Goal: Task Accomplishment & Management: Complete application form

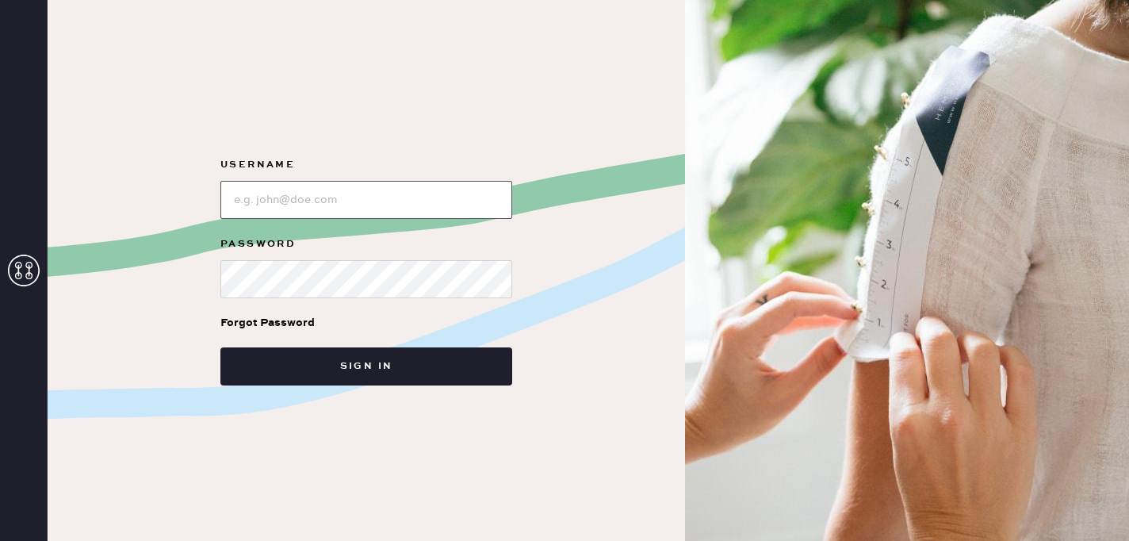
type input "reformationsouthcoastplaza"
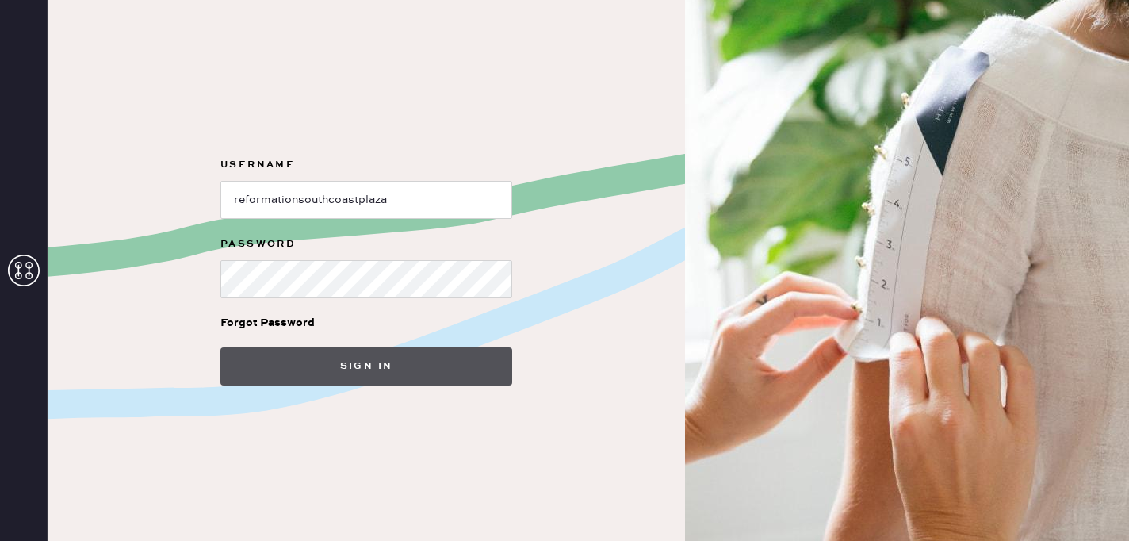
click at [278, 369] on button "Sign in" at bounding box center [366, 366] width 292 height 38
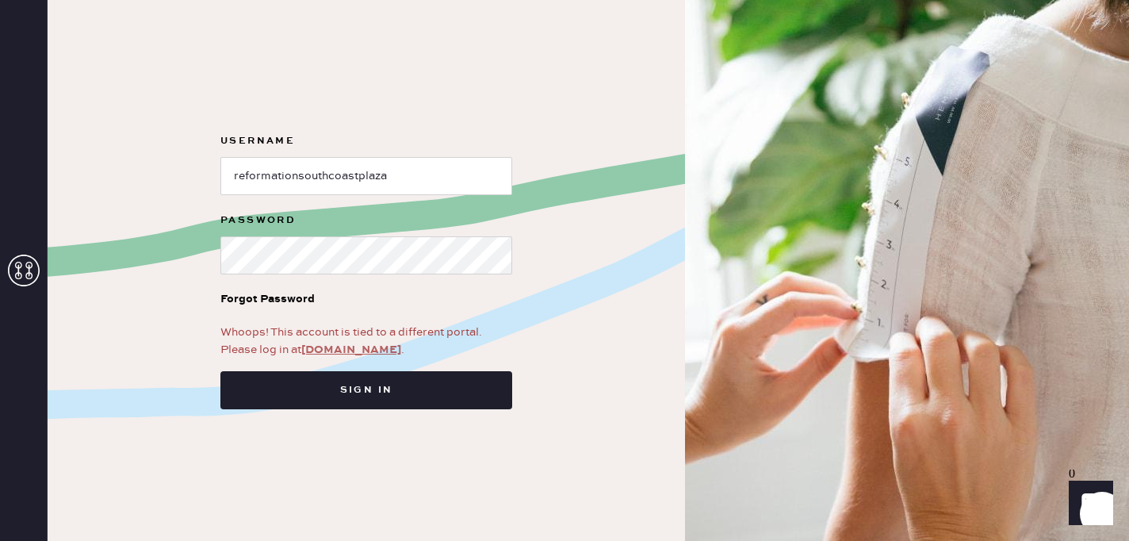
click at [367, 353] on link "app.hemster.co" at bounding box center [351, 350] width 100 height 14
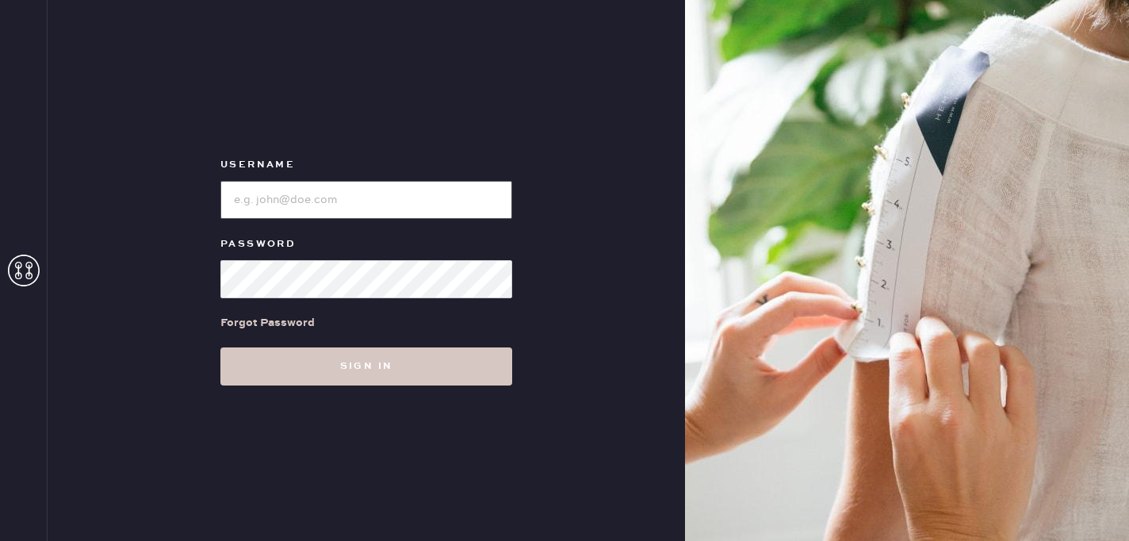
type input "reformationsouthcoastplaza"
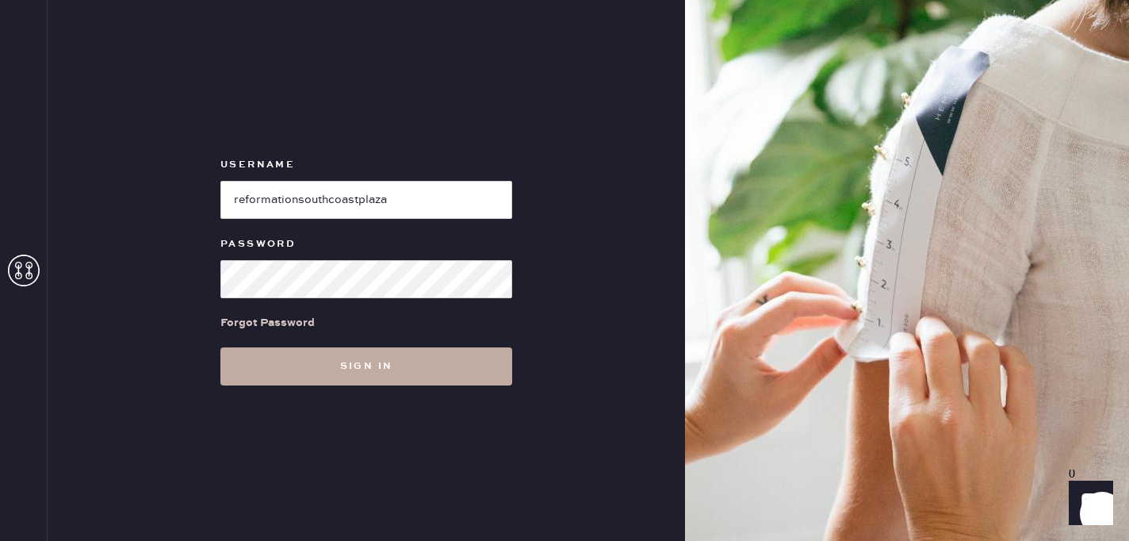
click at [387, 347] on button "Sign in" at bounding box center [366, 366] width 292 height 38
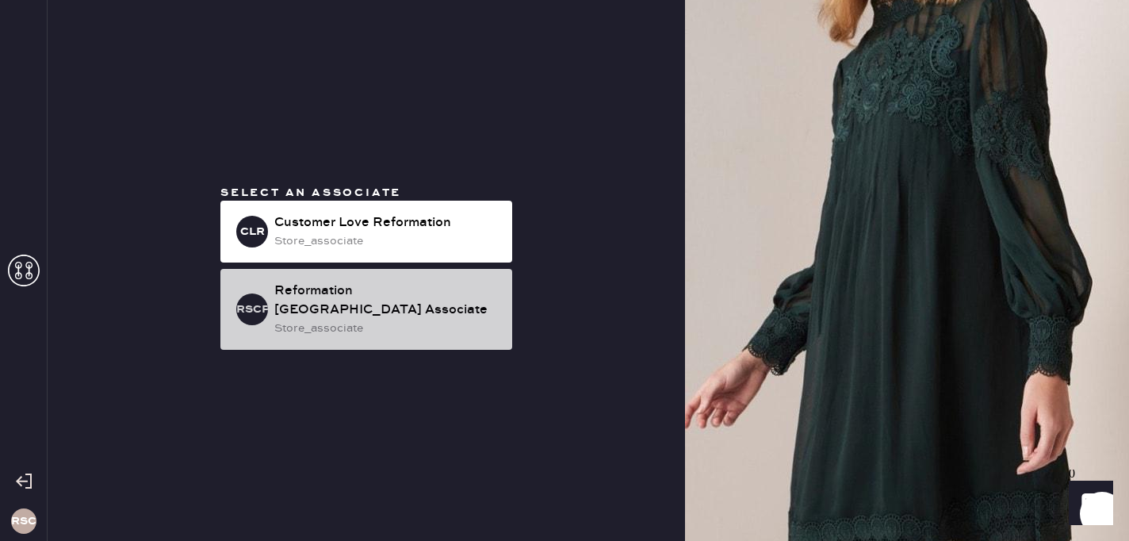
click at [450, 311] on div "Reformation [GEOGRAPHIC_DATA] Associate" at bounding box center [386, 300] width 225 height 38
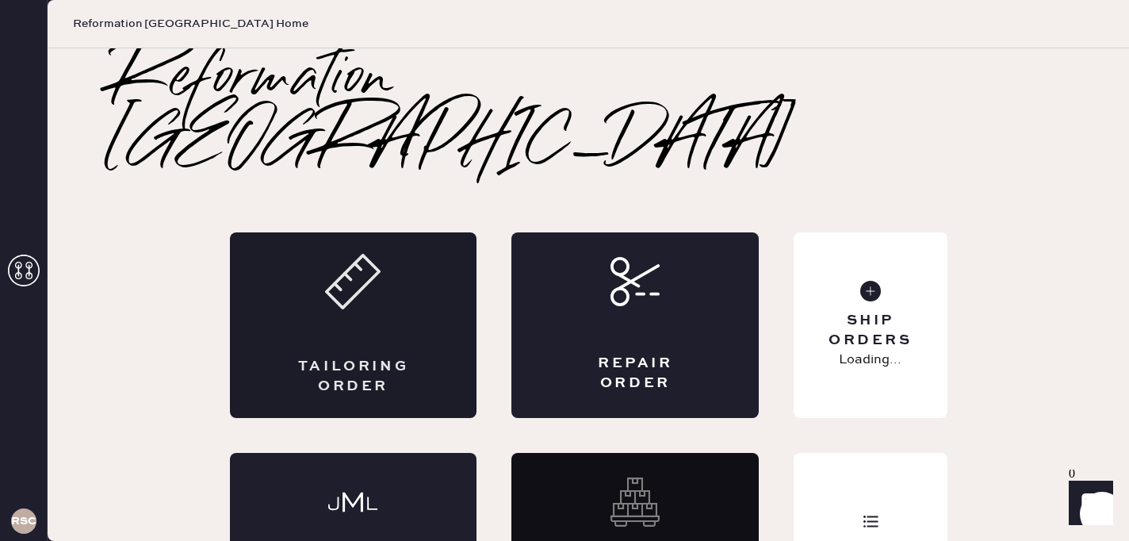
click at [396, 264] on div "Tailoring Order" at bounding box center [353, 325] width 247 height 186
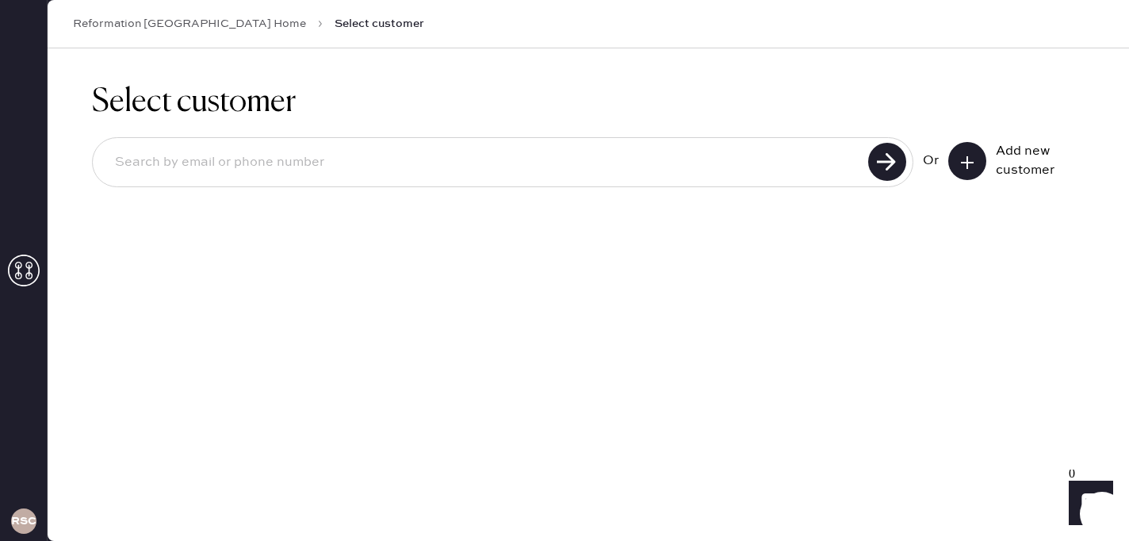
click at [970, 155] on icon at bounding box center [967, 163] width 16 height 16
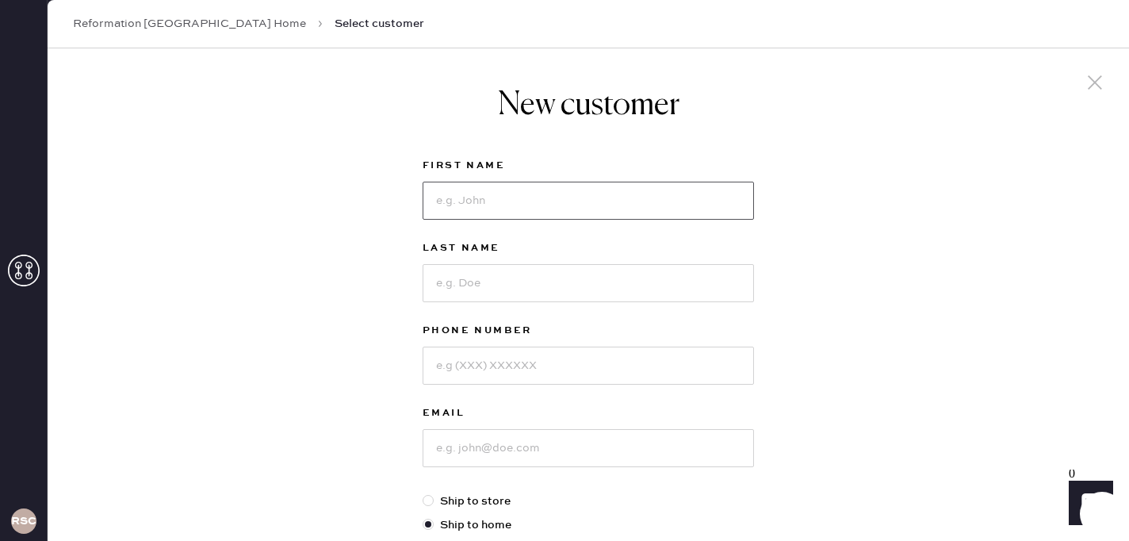
click at [583, 212] on input at bounding box center [588, 201] width 331 height 38
type input "[GEOGRAPHIC_DATA]"
drag, startPoint x: 592, startPoint y: 319, endPoint x: 592, endPoint y: 306, distance: 12.7
click at [592, 306] on div "Last Name" at bounding box center [588, 280] width 331 height 82
click at [579, 274] on input at bounding box center [588, 283] width 331 height 38
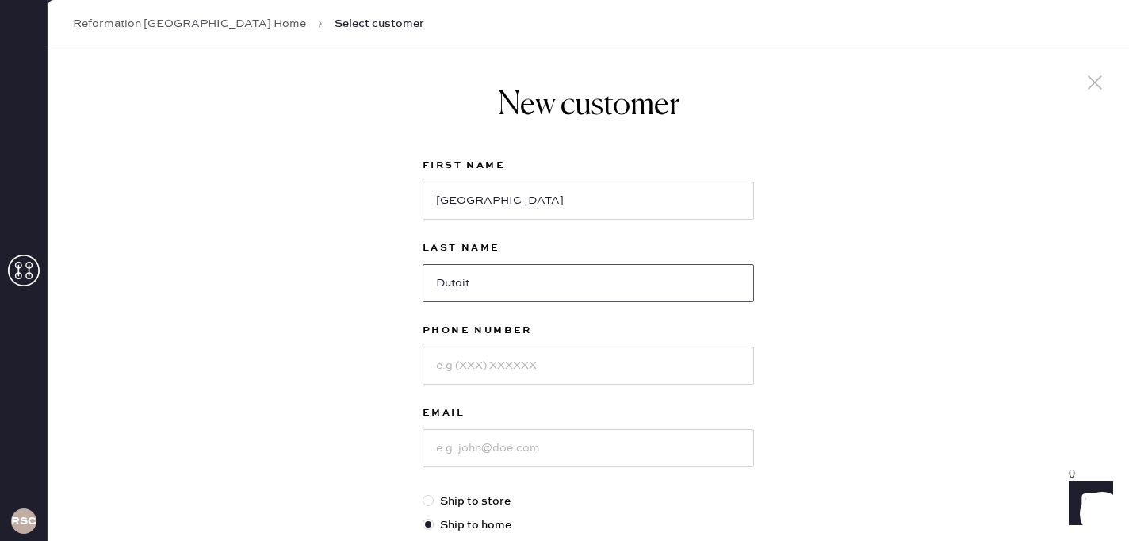
type input "Dutoit"
click at [499, 373] on input at bounding box center [588, 365] width 331 height 38
type input "5039108860"
drag, startPoint x: 494, startPoint y: 408, endPoint x: 488, endPoint y: 439, distance: 31.4
click at [491, 425] on div "Email" at bounding box center [588, 415] width 331 height 22
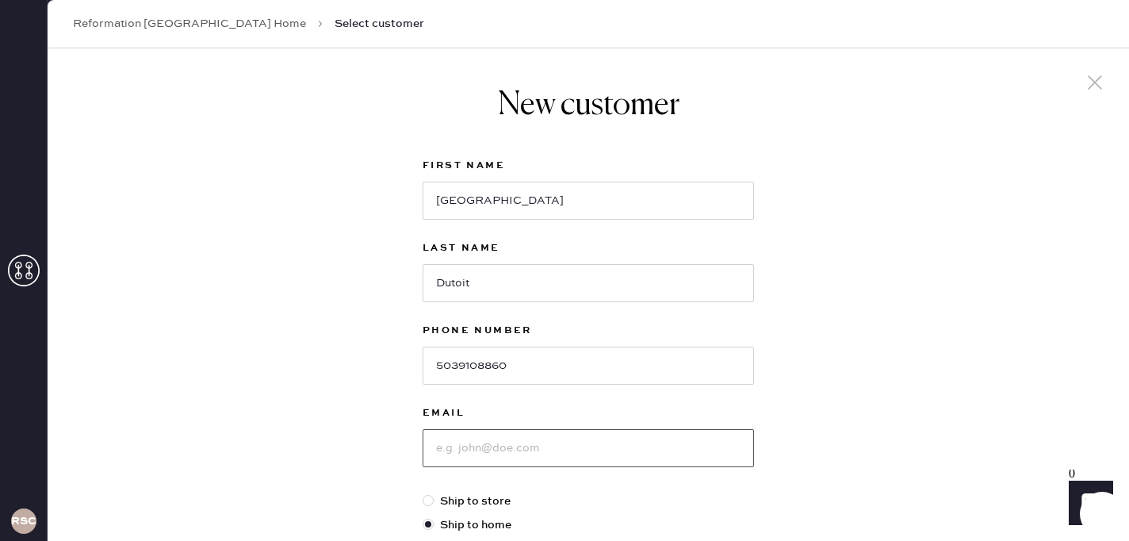
click at [488, 439] on input at bounding box center [588, 448] width 331 height 38
click at [453, 458] on input at bounding box center [588, 448] width 331 height 38
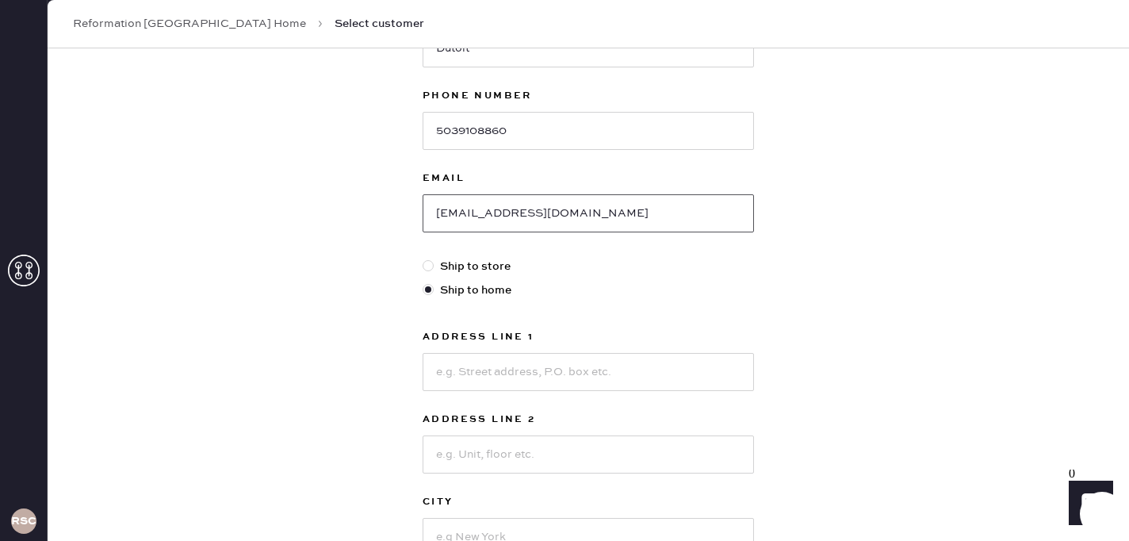
scroll to position [236, 0]
type input "[EMAIL_ADDRESS][DOMAIN_NAME]"
click at [499, 378] on input at bounding box center [588, 370] width 331 height 38
type input "3263 Spectrum"
click at [489, 453] on input at bounding box center [588, 453] width 331 height 38
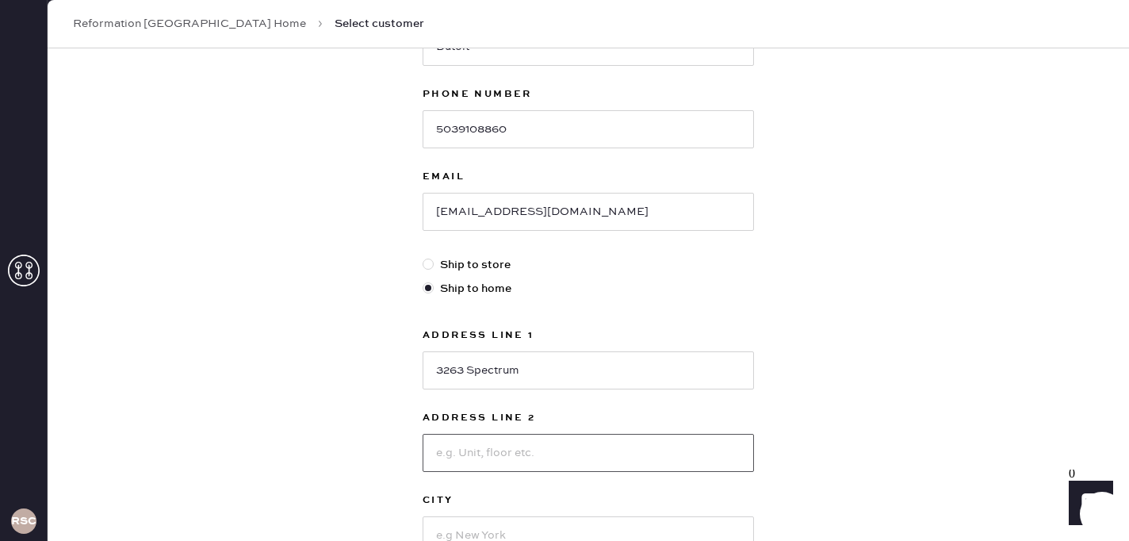
click at [488, 458] on input at bounding box center [588, 453] width 331 height 38
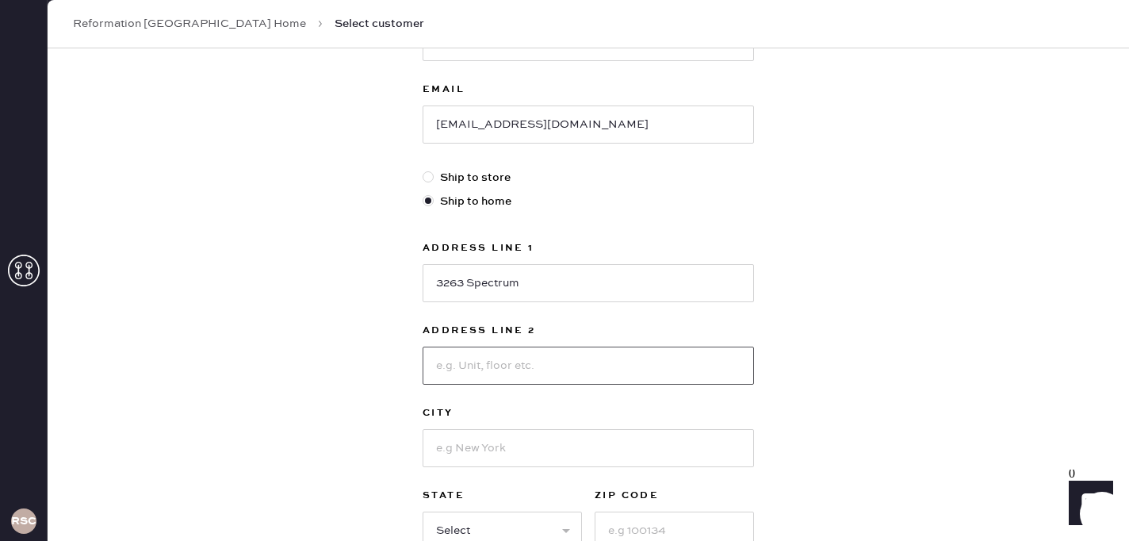
scroll to position [327, 0]
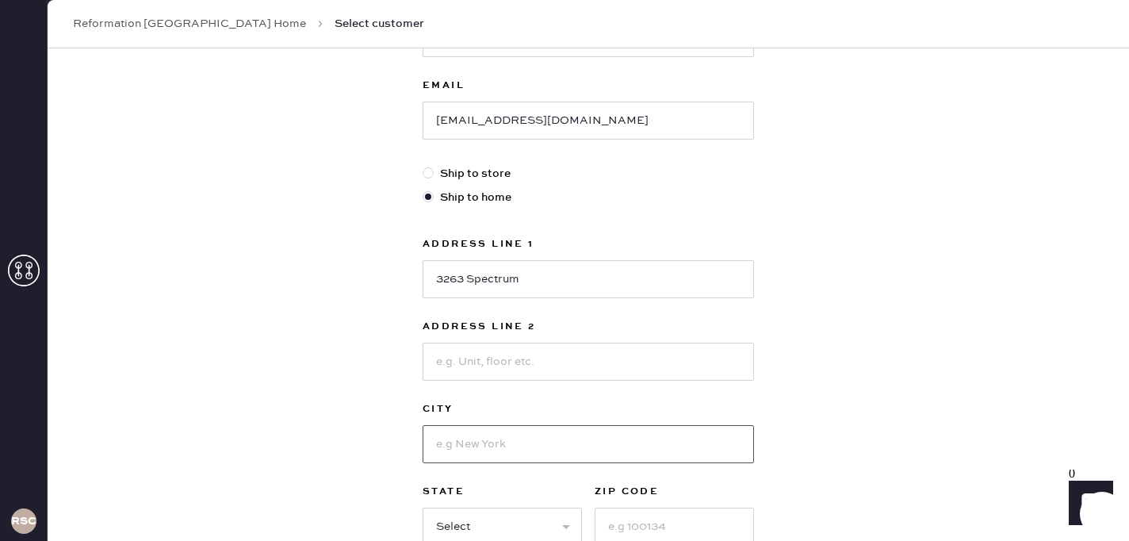
click at [475, 433] on input at bounding box center [588, 444] width 331 height 38
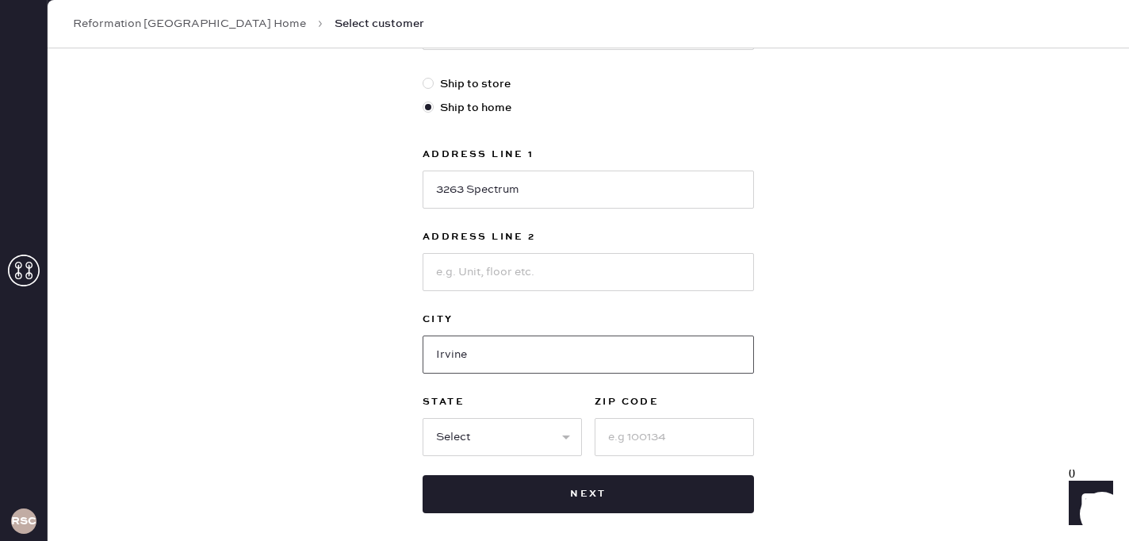
scroll to position [440, 0]
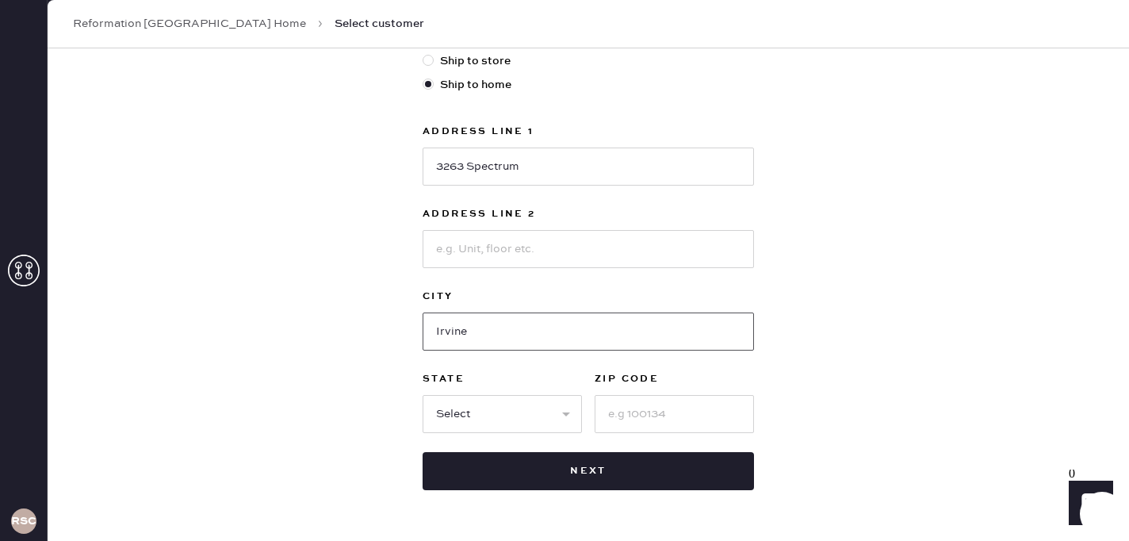
type input "Irvine"
click at [460, 409] on select "Select AK AL AR AZ CA CO CT [GEOGRAPHIC_DATA] DE FL [GEOGRAPHIC_DATA] HI [GEOGR…" at bounding box center [502, 414] width 159 height 38
select select "CA"
click at [423, 395] on select "Select AK AL AR AZ CA CO CT [GEOGRAPHIC_DATA] DE FL [GEOGRAPHIC_DATA] HI [GEOGR…" at bounding box center [502, 414] width 159 height 38
click at [631, 431] on input at bounding box center [674, 414] width 159 height 38
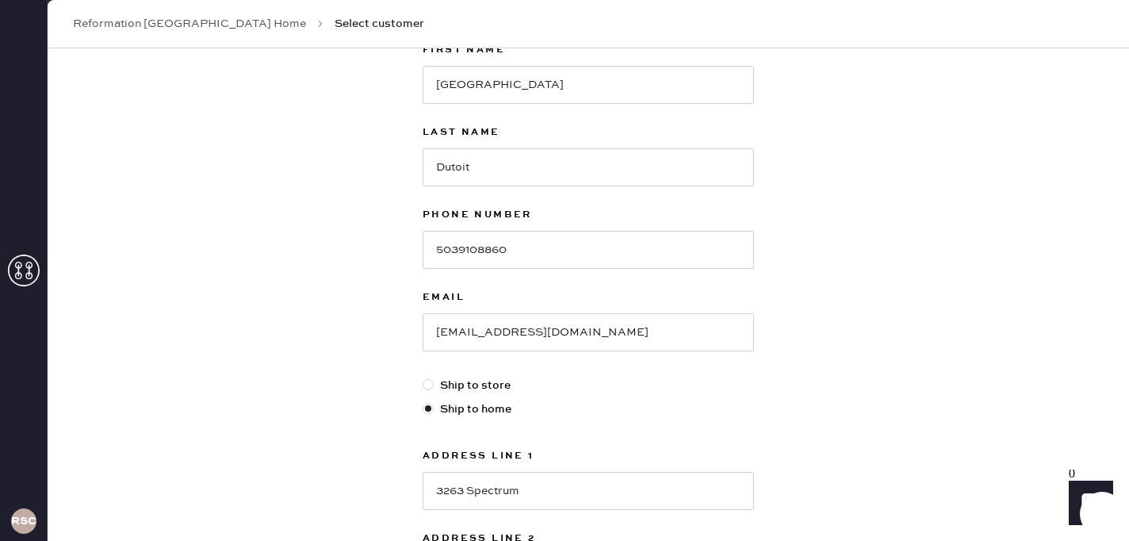
scroll to position [491, 0]
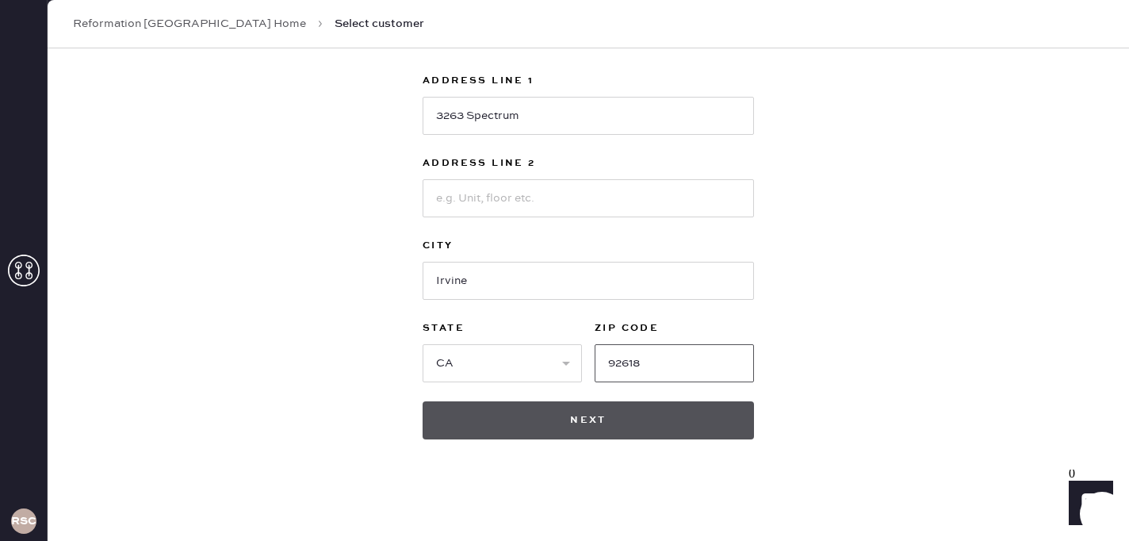
type input "92618"
click at [605, 425] on button "Next" at bounding box center [588, 420] width 331 height 38
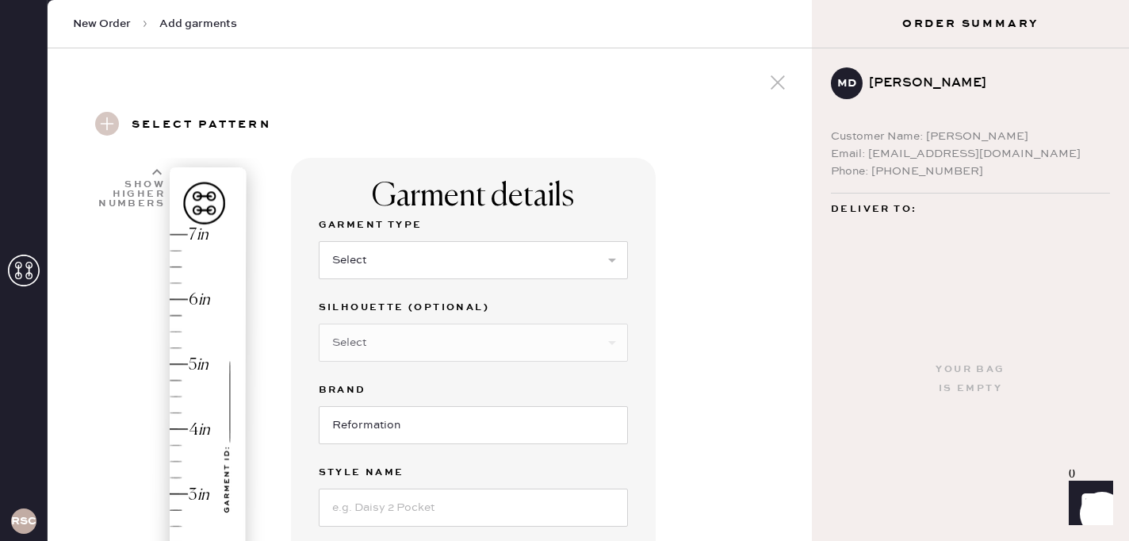
scroll to position [83, 0]
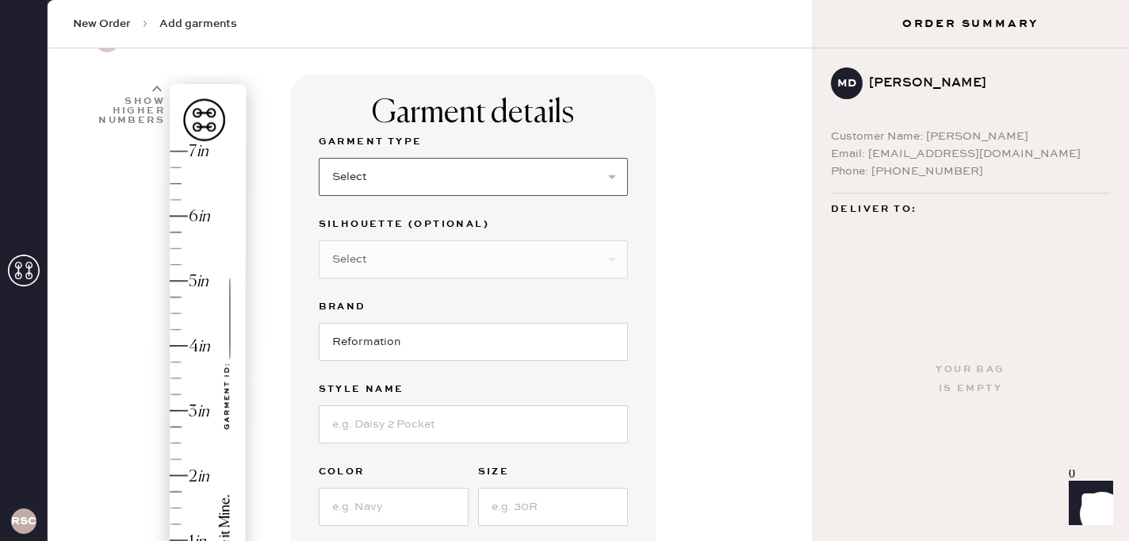
click at [458, 175] on select "Select Basic Skirt Jeans Leggings Pants Shorts Basic Sleeved Dress Basic Sleeve…" at bounding box center [473, 177] width 309 height 38
select select "2"
click at [319, 158] on select "Select Basic Skirt Jeans Leggings Pants Shorts Basic Sleeved Dress Basic Sleeve…" at bounding box center [473, 177] width 309 height 38
click at [430, 415] on input at bounding box center [473, 424] width 309 height 38
type input "[PERSON_NAME] Rise Slouchy Wide Leg"
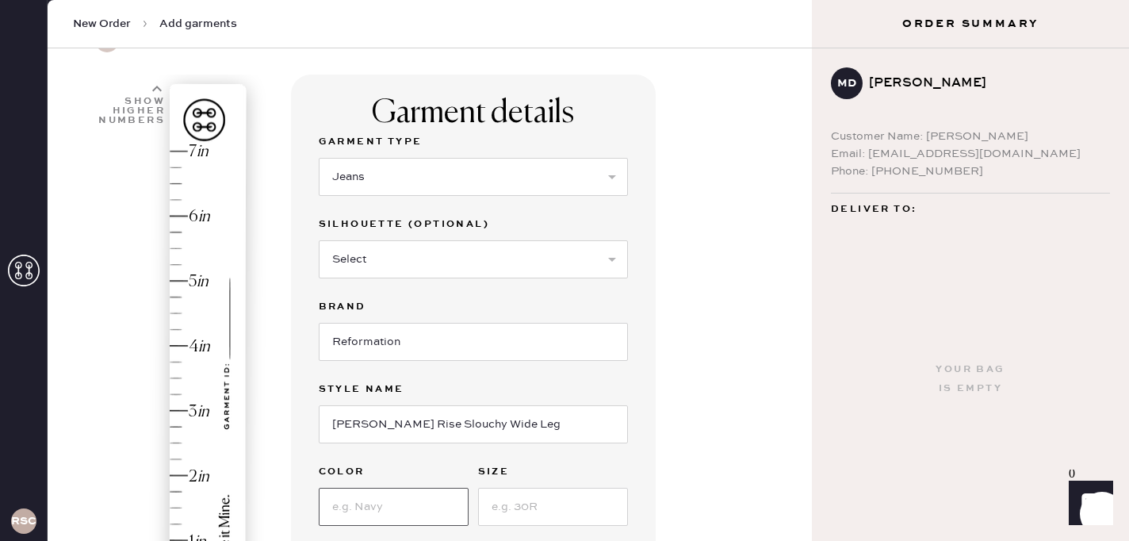
click at [383, 495] on input at bounding box center [394, 507] width 150 height 38
type input "[PERSON_NAME]"
click at [513, 510] on input at bounding box center [553, 507] width 150 height 38
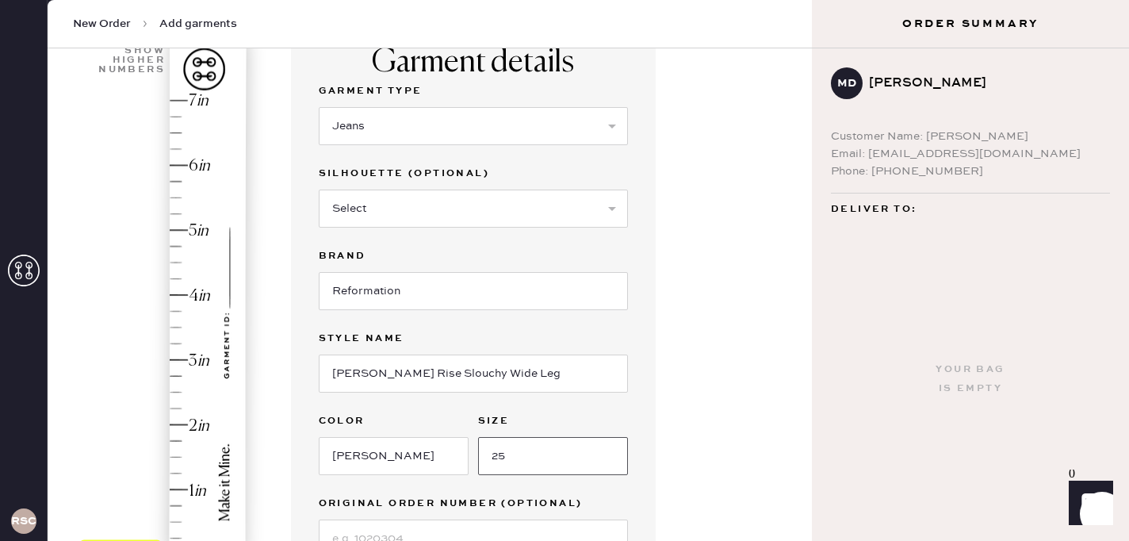
scroll to position [139, 0]
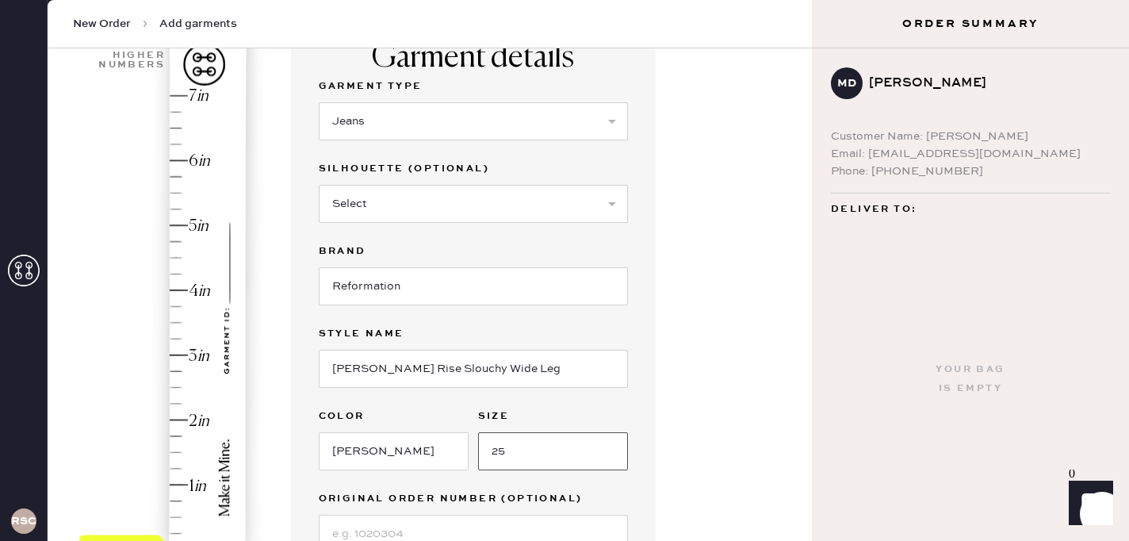
type input "25"
type input "1.5"
click at [179, 451] on div "Hem here!" at bounding box center [163, 323] width 169 height 468
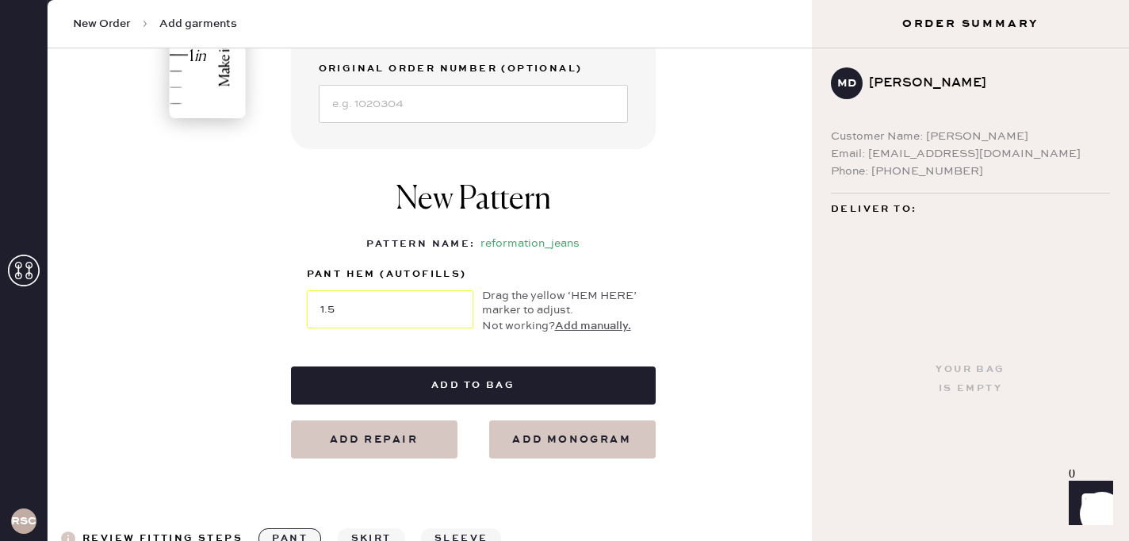
scroll to position [575, 0]
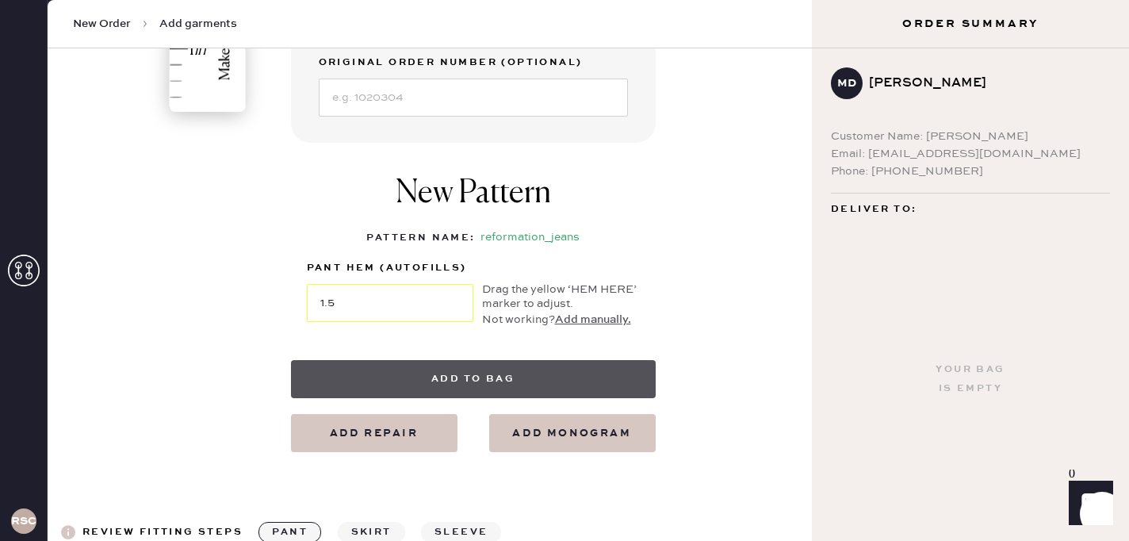
click at [442, 374] on button "Add to bag" at bounding box center [473, 379] width 365 height 38
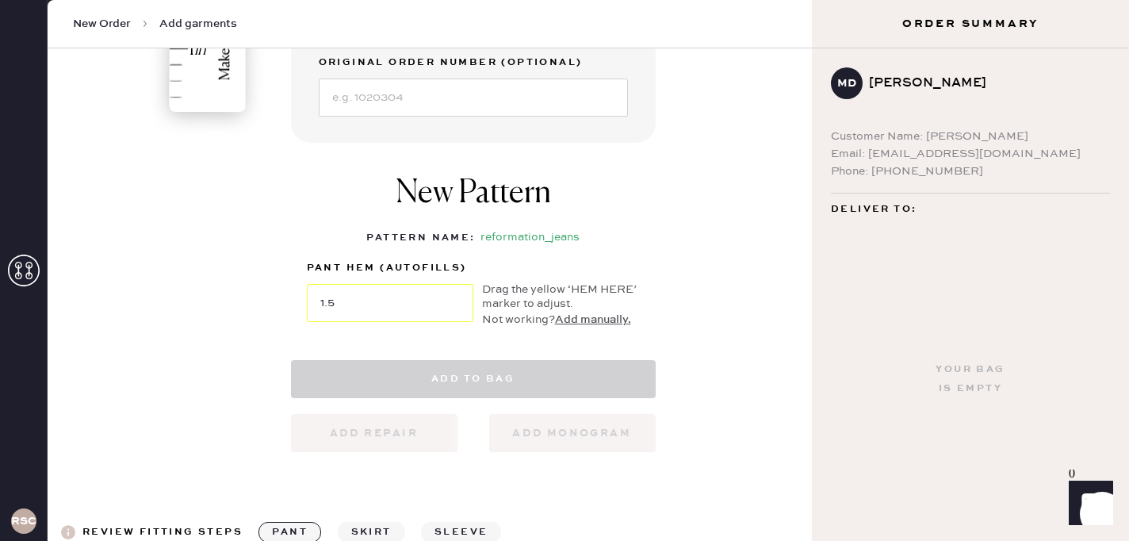
select select
select select "2"
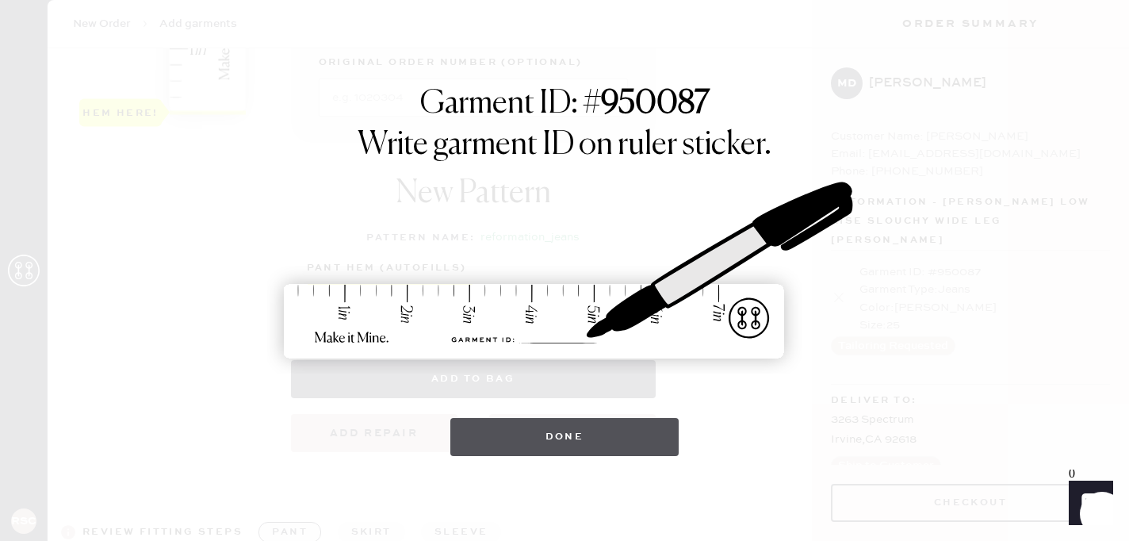
click at [515, 438] on button "Done" at bounding box center [564, 437] width 229 height 38
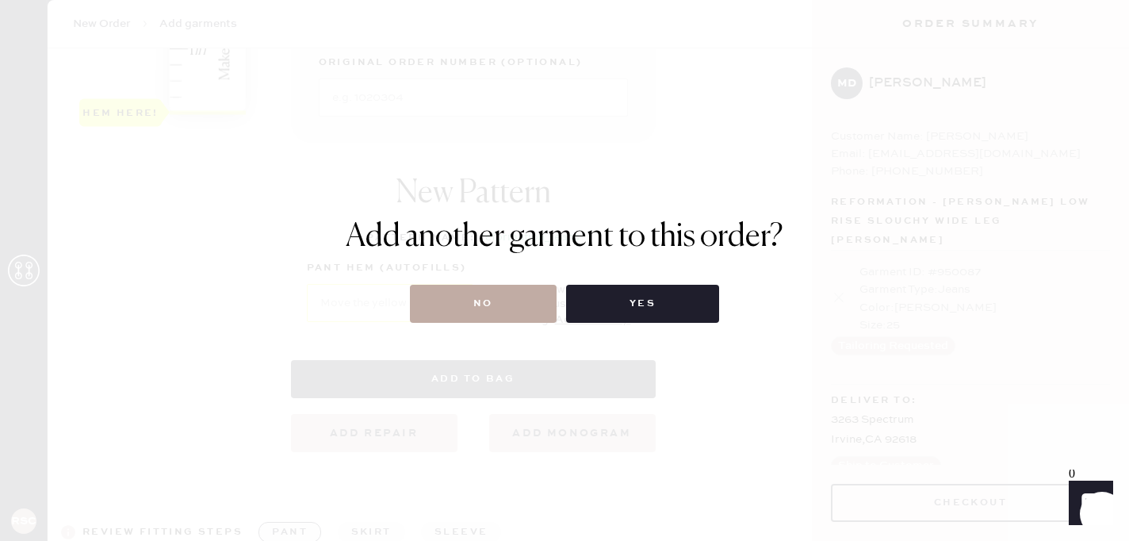
click at [503, 301] on button "No" at bounding box center [483, 304] width 147 height 38
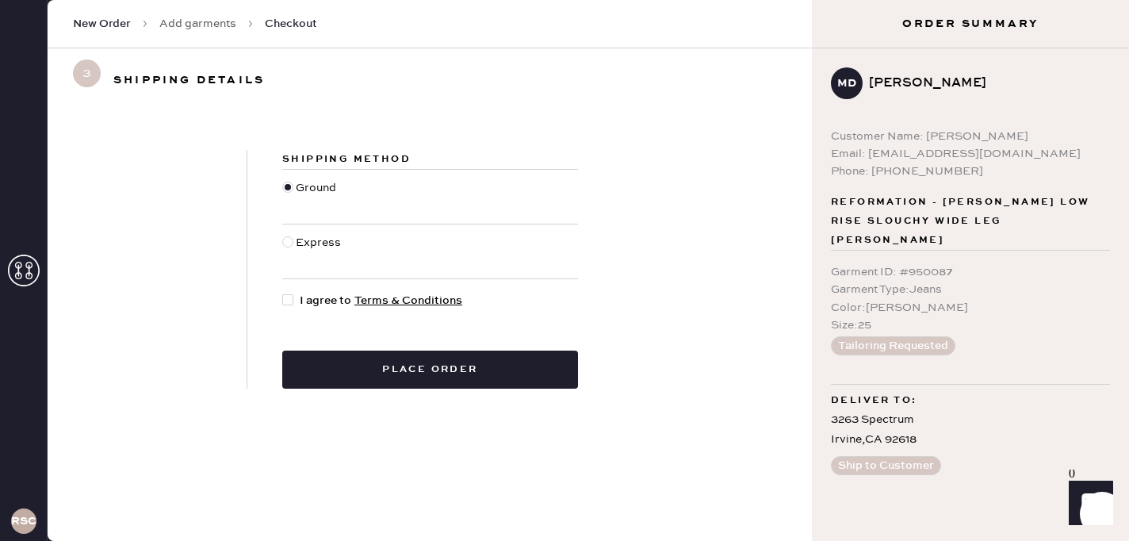
click at [318, 304] on span "I agree to Terms & Conditions" at bounding box center [381, 300] width 163 height 17
click at [283, 293] on input "I agree to Terms & Conditions" at bounding box center [282, 292] width 1 height 1
checkbox input "true"
click at [423, 389] on div "Shipping Method Ground Express I agree to Terms & Conditions Place order" at bounding box center [430, 269] width 764 height 315
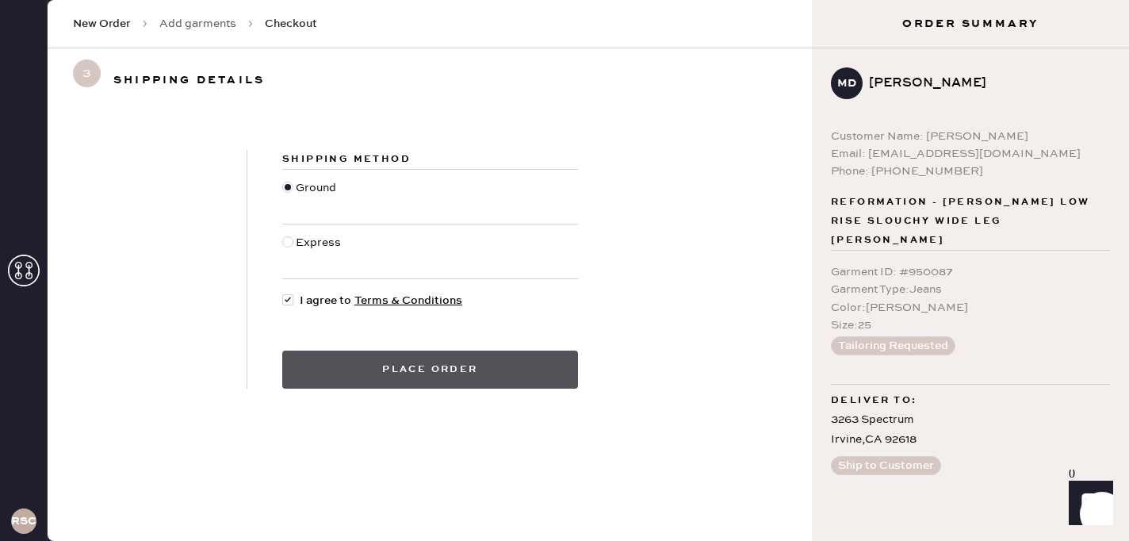
click at [431, 378] on button "Place order" at bounding box center [430, 369] width 296 height 38
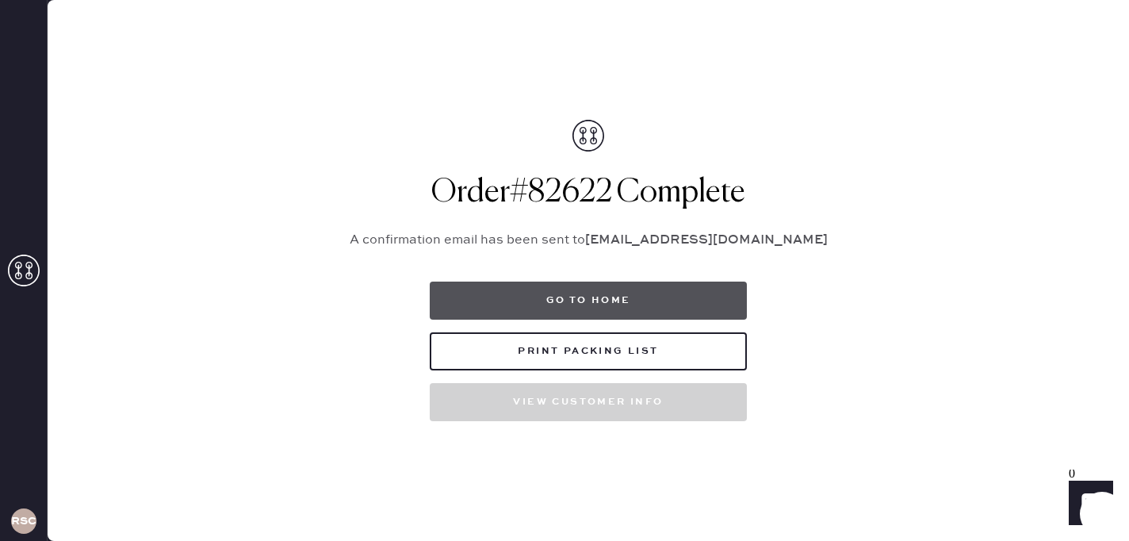
click at [573, 306] on button "Go to home" at bounding box center [588, 300] width 317 height 38
